Goal: Task Accomplishment & Management: Use online tool/utility

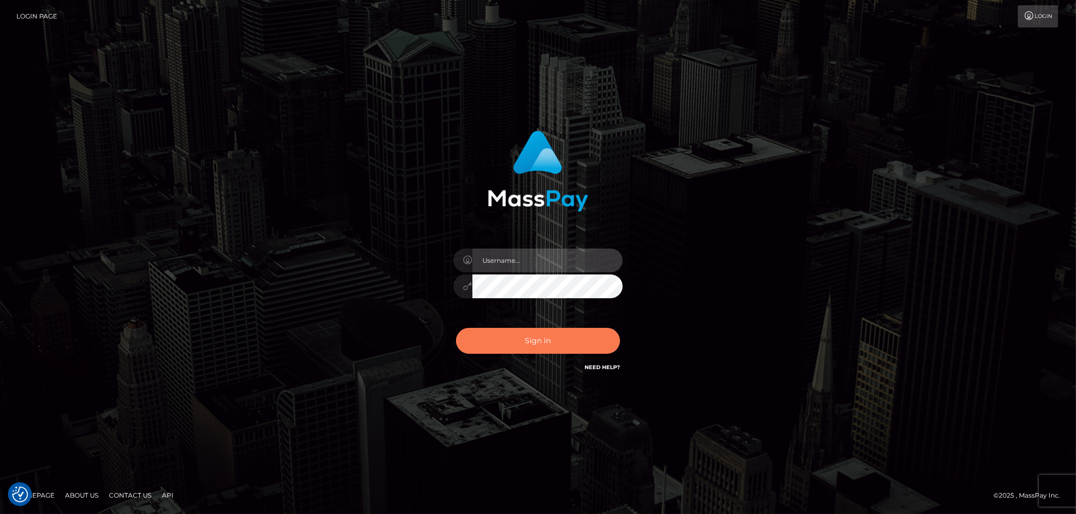
type input "Marcopolo"
click at [523, 344] on button "Sign in" at bounding box center [538, 341] width 164 height 26
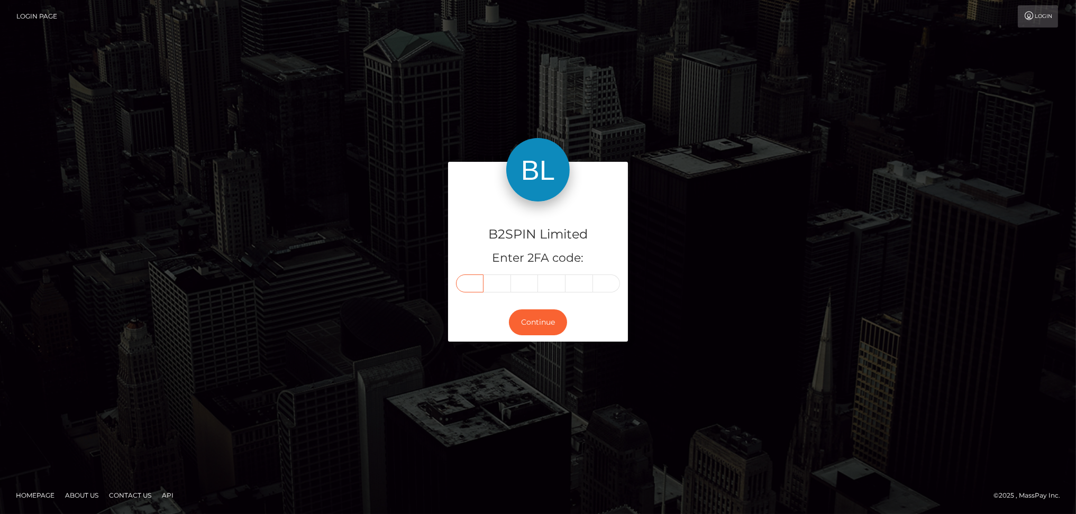
click at [468, 284] on input "text" at bounding box center [470, 284] width 28 height 18
paste input "4"
type input "4"
type input "3"
type input "5"
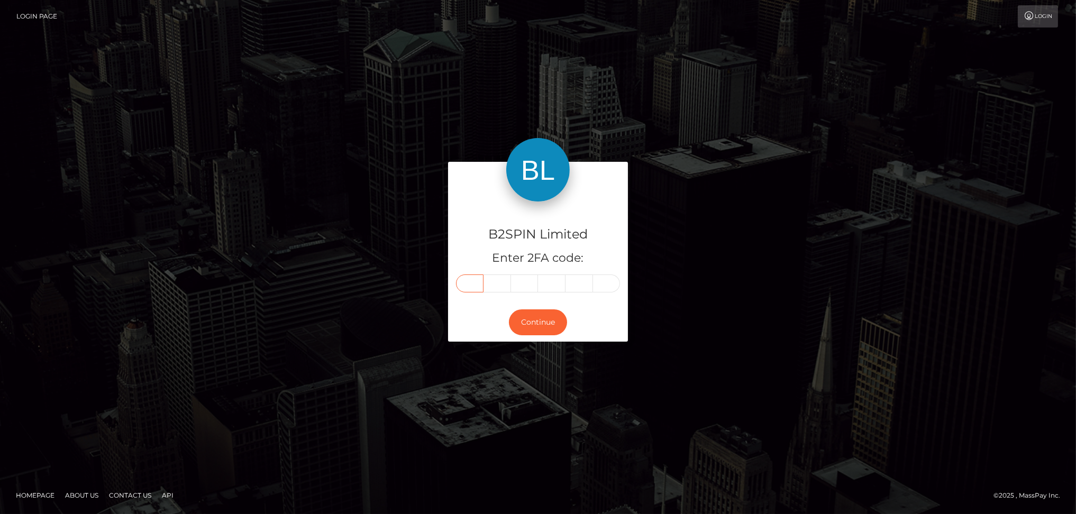
type input "6"
type input "9"
type input "8"
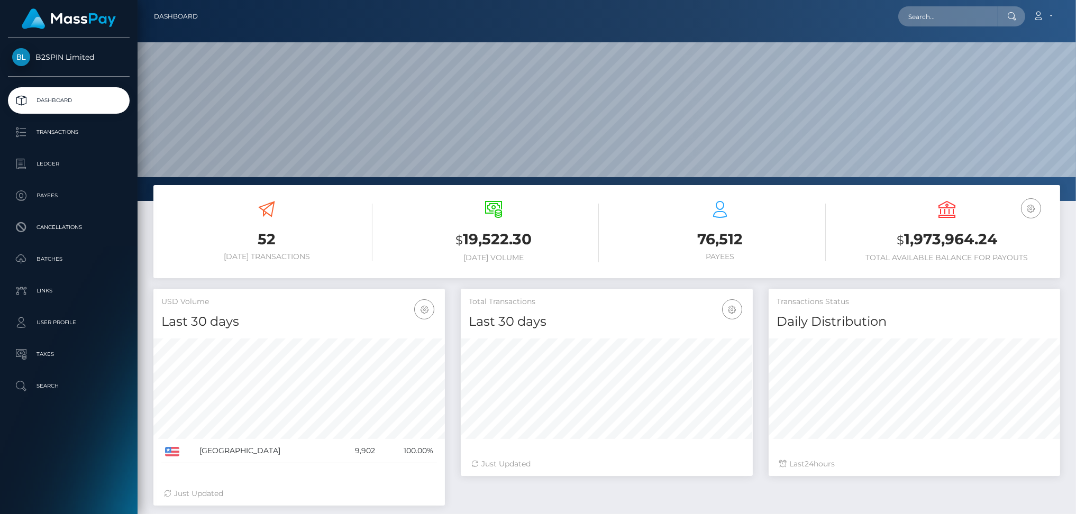
scroll to position [188, 291]
click at [75, 132] on p "Transactions" at bounding box center [68, 132] width 113 height 16
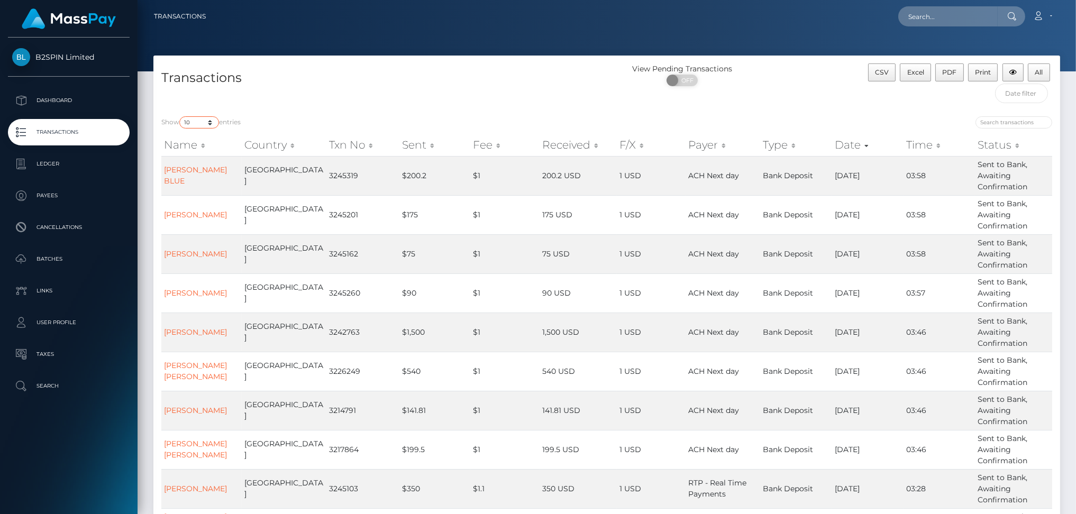
click at [208, 122] on select "10 25 50 100 250 500 1,000 3,500" at bounding box center [199, 122] width 40 height 12
select select "3500"
click at [180, 117] on select "10 25 50 100 250 500 1,000 3,500" at bounding box center [199, 122] width 40 height 12
click at [688, 84] on span "OFF" at bounding box center [685, 81] width 26 height 12
checkbox input "true"
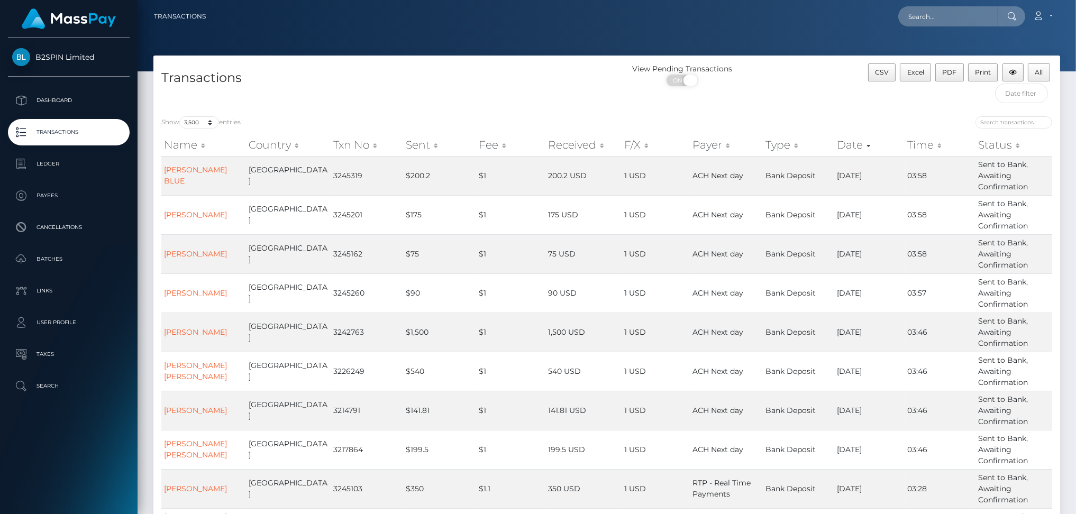
click at [721, 80] on div "ON OFF" at bounding box center [682, 83] width 151 height 17
click at [915, 78] on button "Excel" at bounding box center [915, 72] width 31 height 18
